Goal: Task Accomplishment & Management: Manage account settings

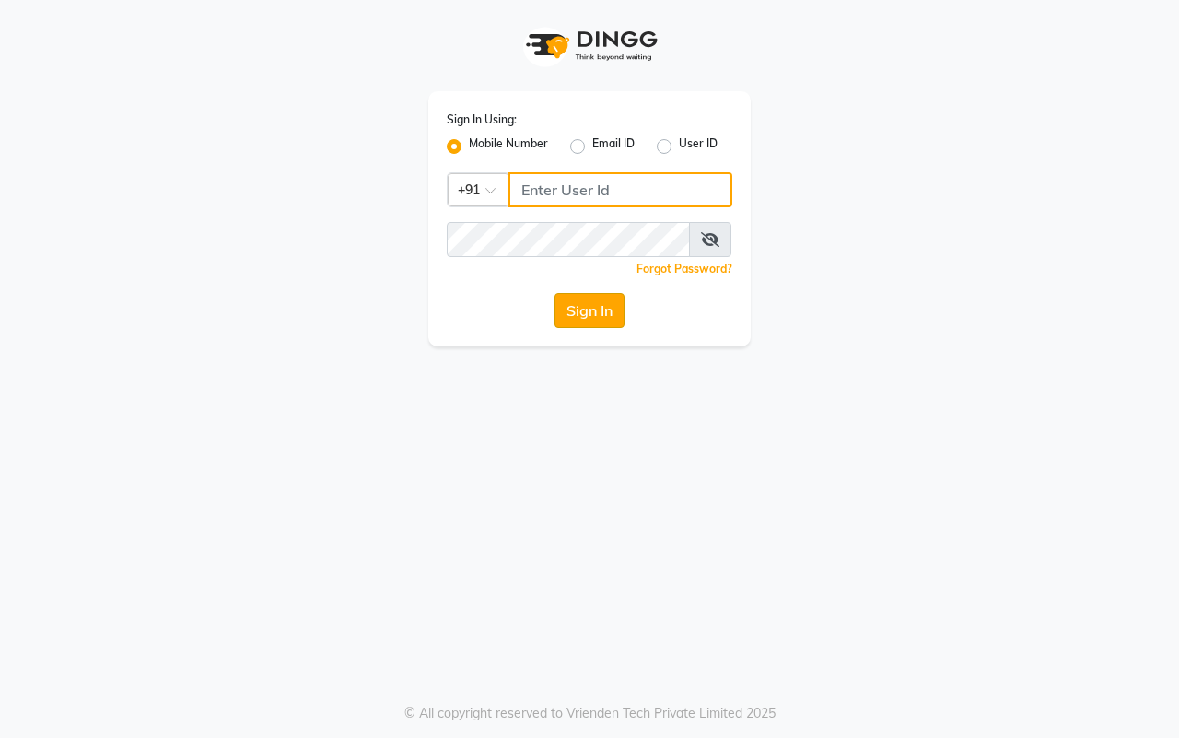
type input "7977738938"
click at [589, 320] on button "Sign In" at bounding box center [589, 310] width 70 height 35
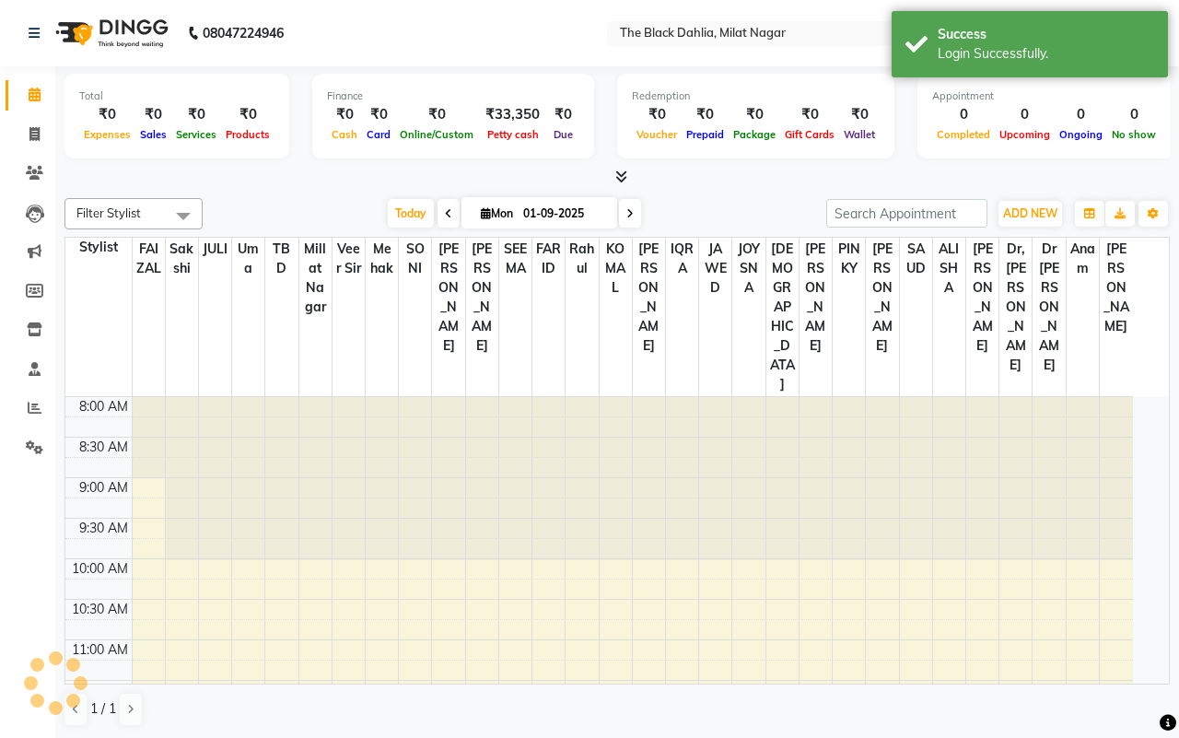
select select "en"
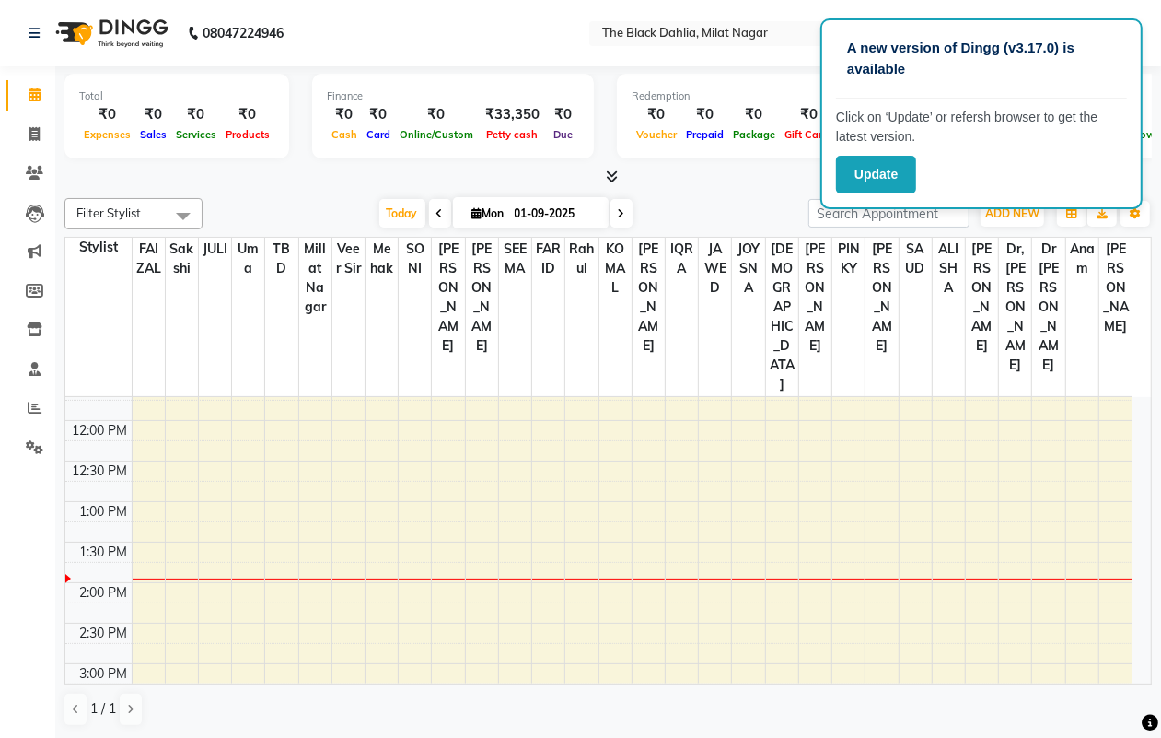
scroll to position [230, 0]
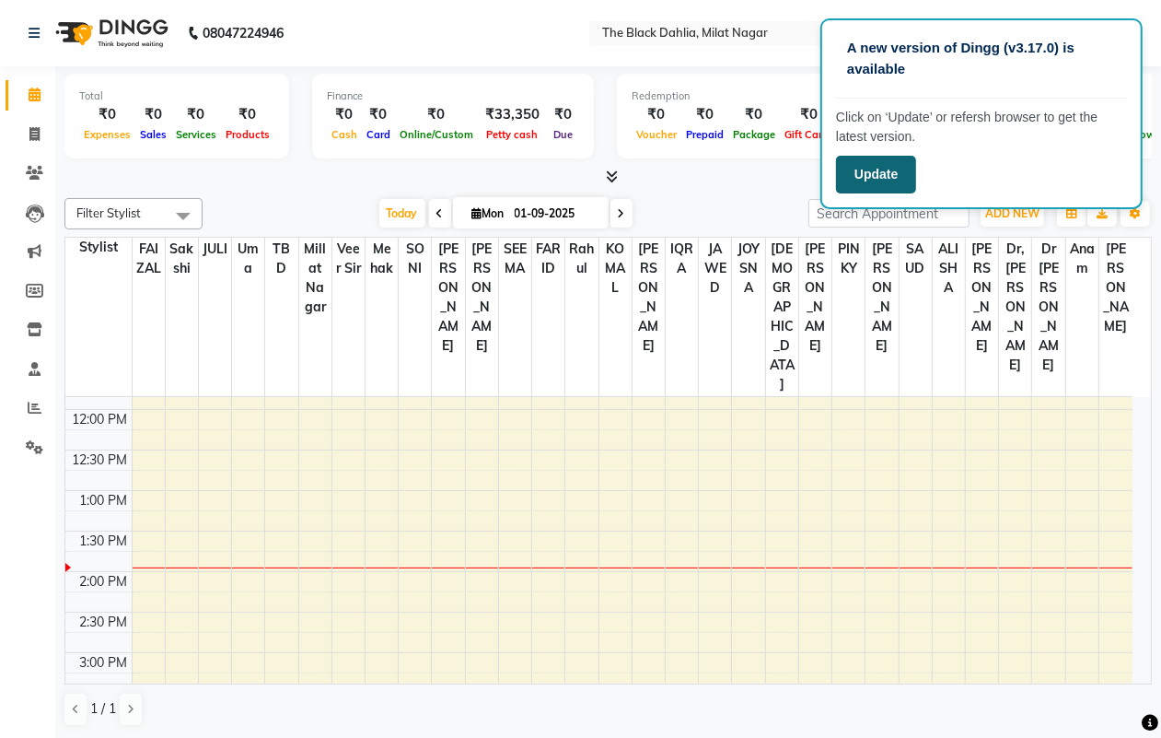
click at [905, 177] on button "Update" at bounding box center [876, 175] width 80 height 38
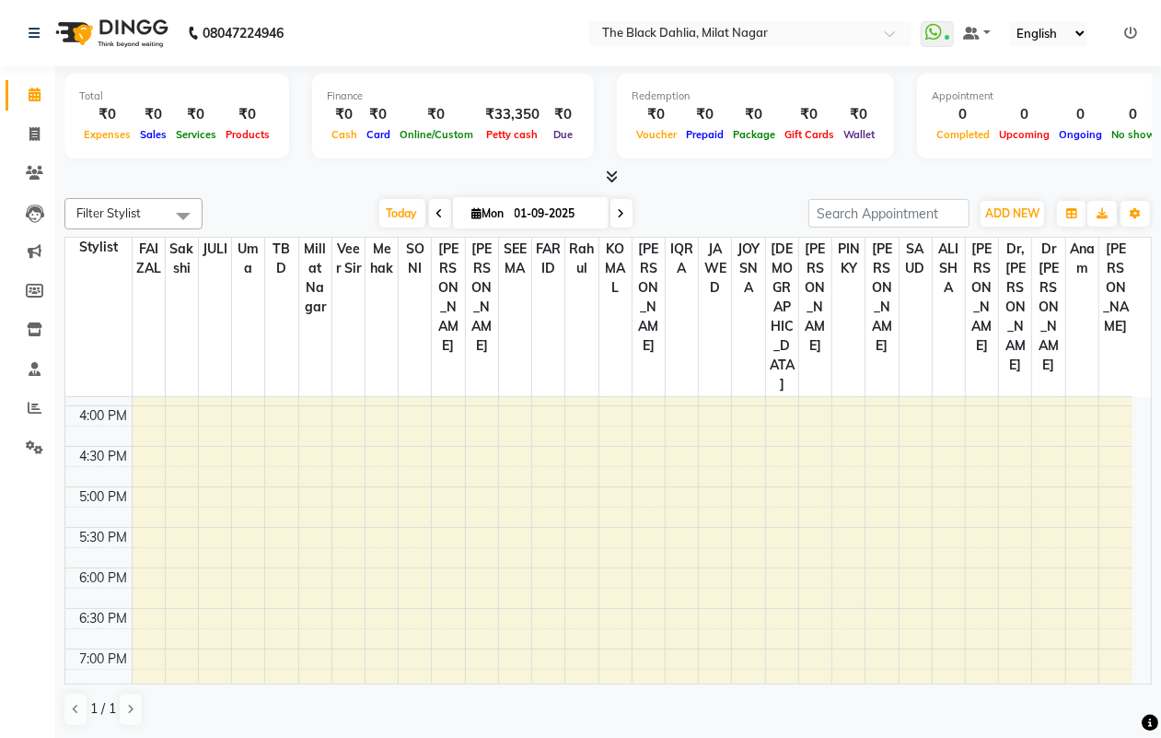
scroll to position [329, 0]
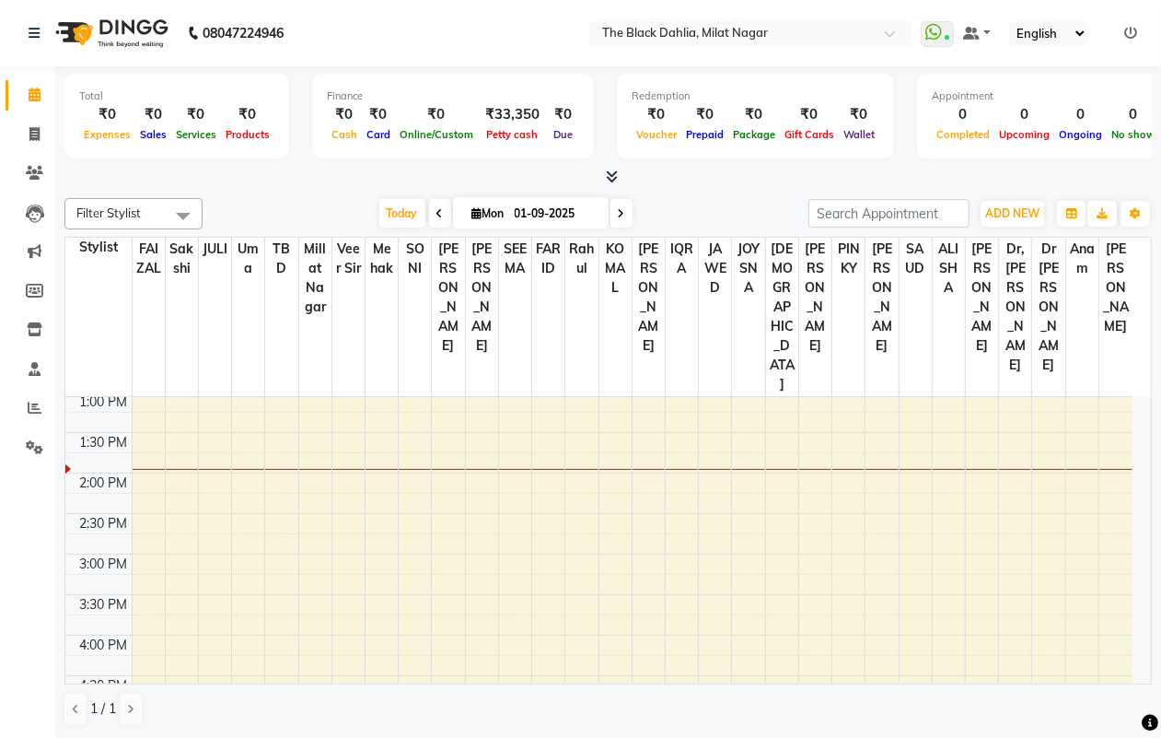
click at [624, 219] on span at bounding box center [622, 213] width 22 height 29
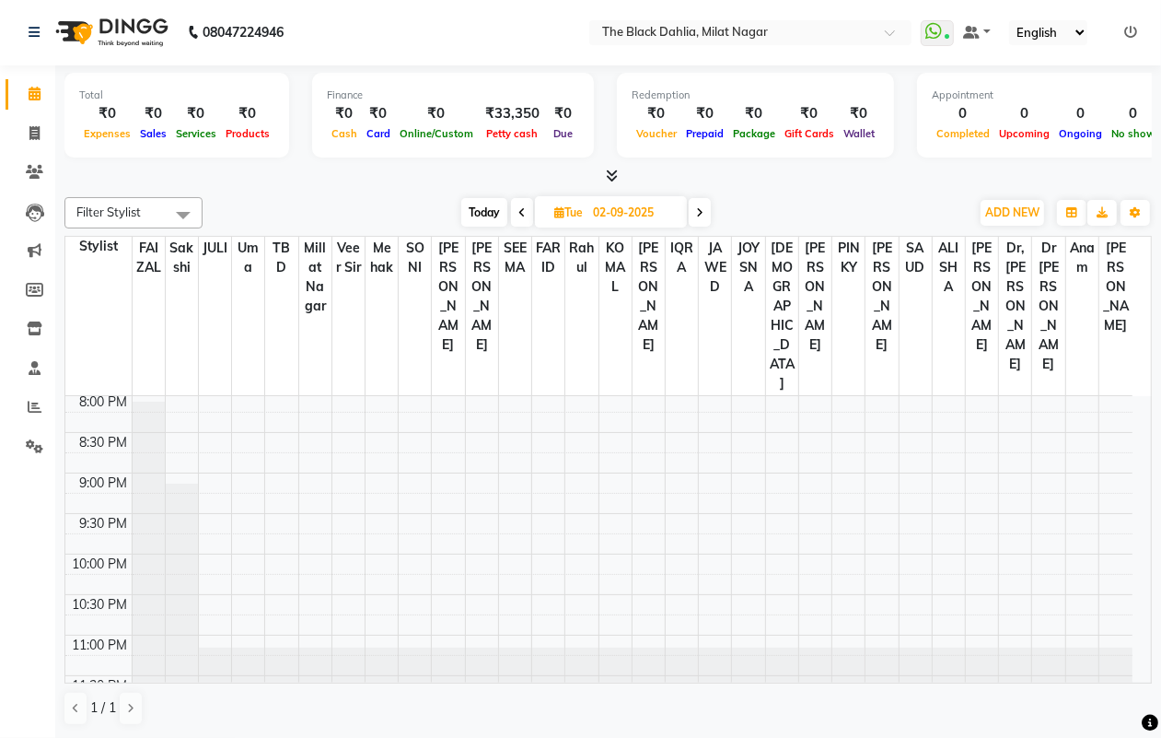
scroll to position [903, 0]
click at [705, 203] on span at bounding box center [700, 212] width 22 height 29
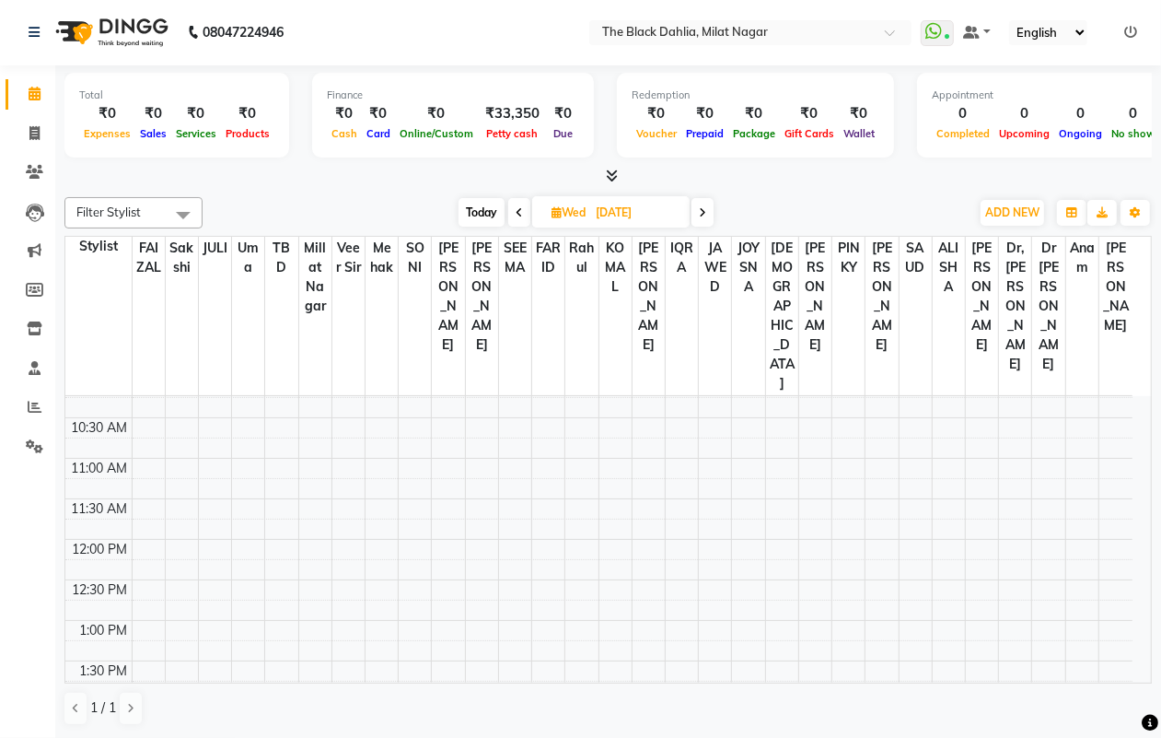
scroll to position [0, 0]
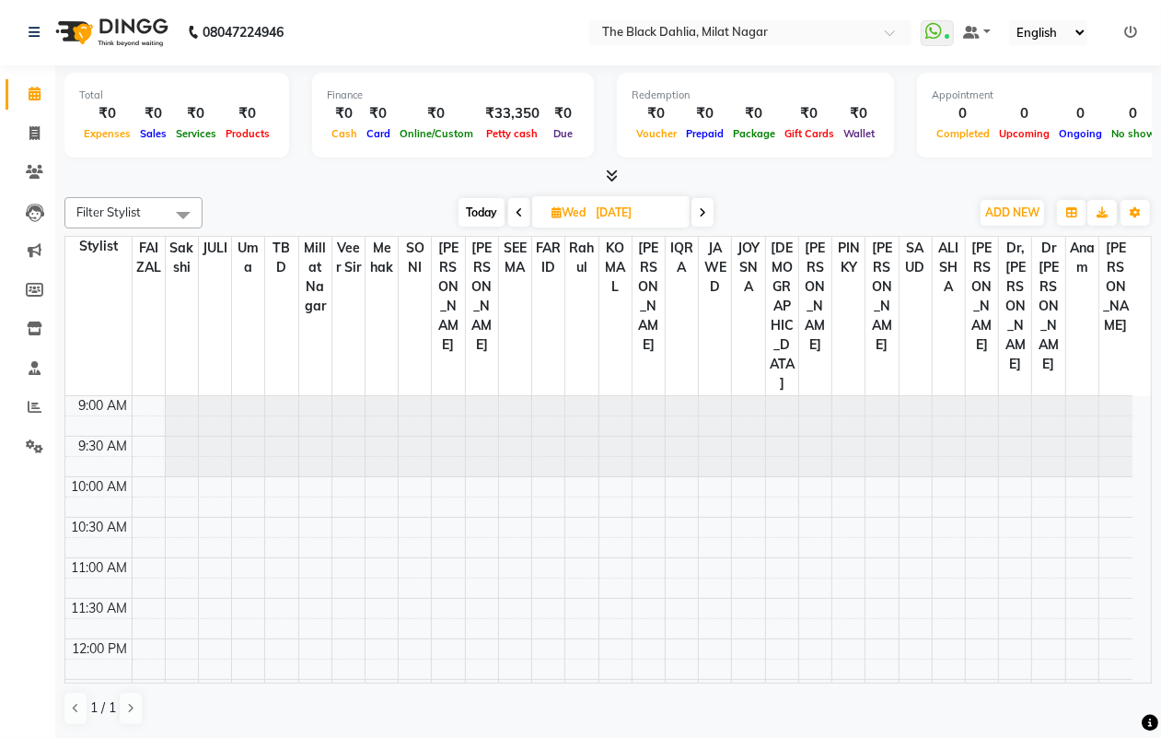
click at [698, 221] on span at bounding box center [703, 212] width 22 height 29
click at [705, 218] on span at bounding box center [701, 212] width 22 height 29
type input "05-09-2025"
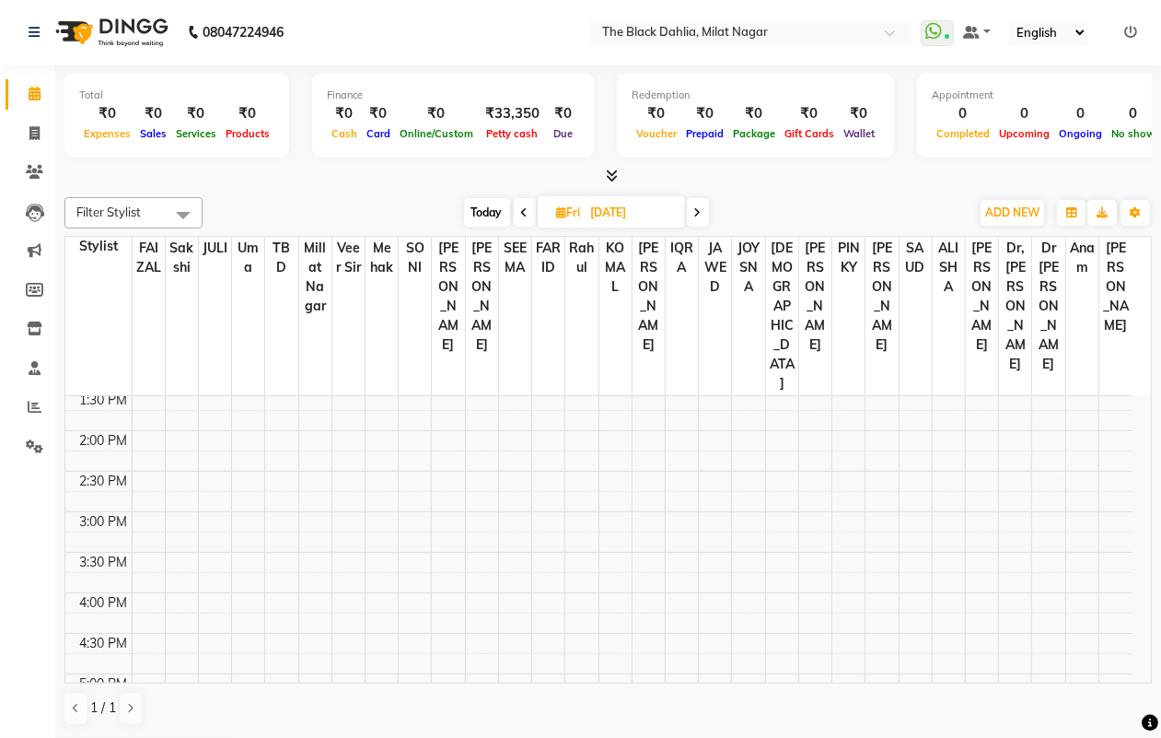
scroll to position [230, 0]
